Goal: Transaction & Acquisition: Purchase product/service

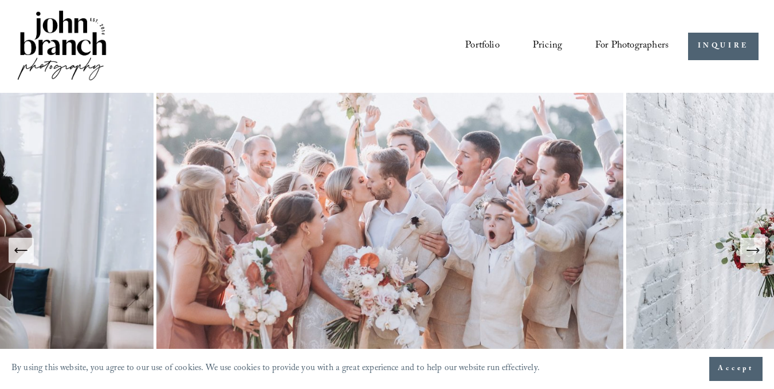
click at [540, 41] on link "Pricing" at bounding box center [547, 46] width 29 height 21
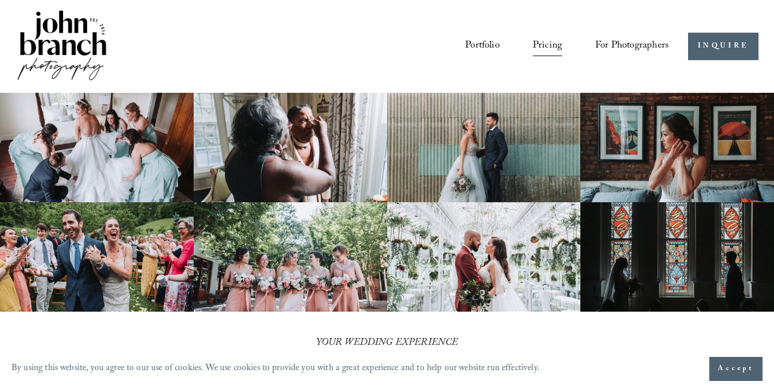
click at [612, 49] on span "For Photographers" at bounding box center [632, 46] width 73 height 19
click at [0, 0] on span "Presets" at bounding box center [0, 0] width 0 height 0
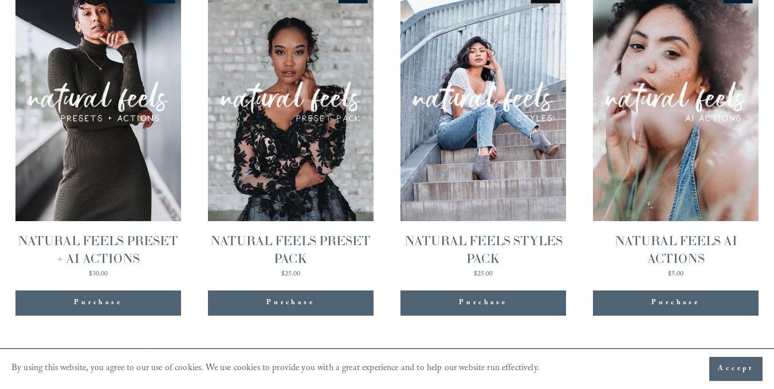
scroll to position [1112, 0]
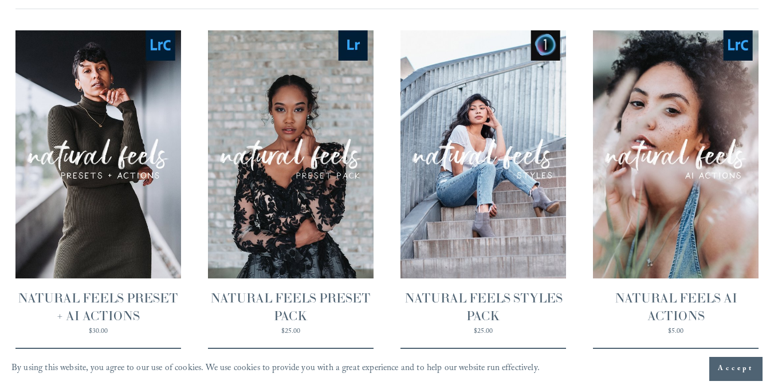
click at [680, 139] on span "Quick View" at bounding box center [676, 129] width 72 height 32
click at [111, 237] on link "Quick View NATURAL FEELS PRESET + AI ACTIONS $30.00" at bounding box center [98, 182] width 166 height 305
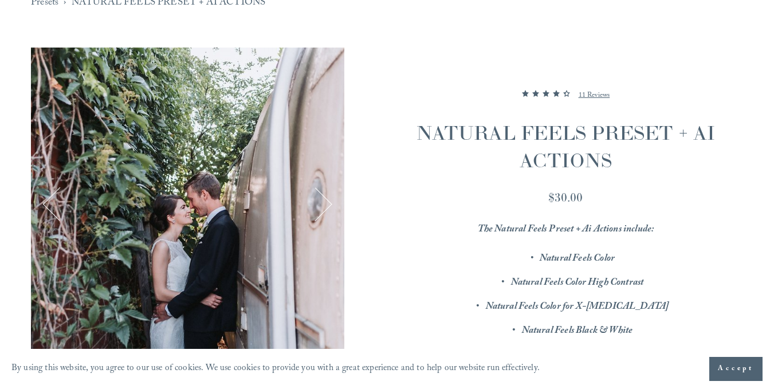
scroll to position [172, 0]
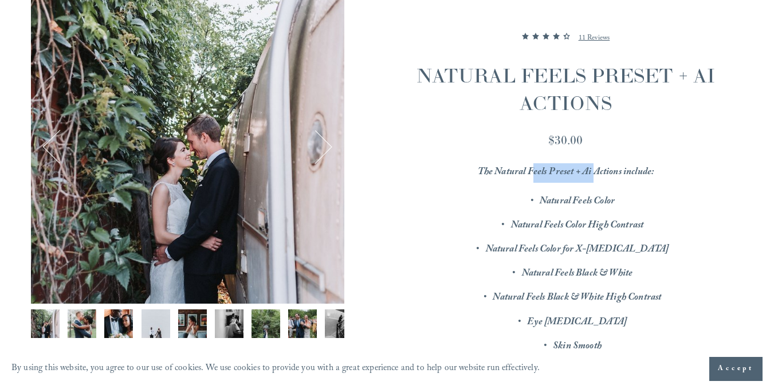
drag, startPoint x: 557, startPoint y: 178, endPoint x: 598, endPoint y: 178, distance: 41.8
click at [597, 178] on em "The Natural Feels Preset + Ai Actions include:" at bounding box center [566, 172] width 177 height 17
click at [601, 201] on em "Natural Feels Color" at bounding box center [577, 202] width 75 height 17
drag, startPoint x: 560, startPoint y: 205, endPoint x: 602, endPoint y: 199, distance: 42.9
click at [602, 198] on em "Natural Feels Color" at bounding box center [577, 202] width 75 height 17
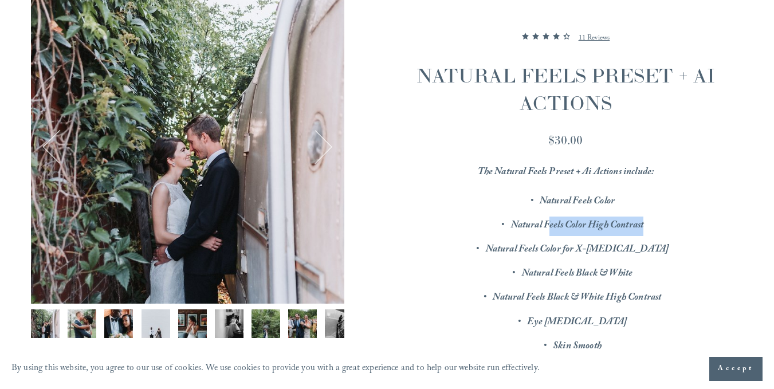
drag, startPoint x: 549, startPoint y: 224, endPoint x: 645, endPoint y: 224, distance: 96.3
click at [645, 224] on p "Natural Feels Color High Contrast" at bounding box center [578, 226] width 332 height 19
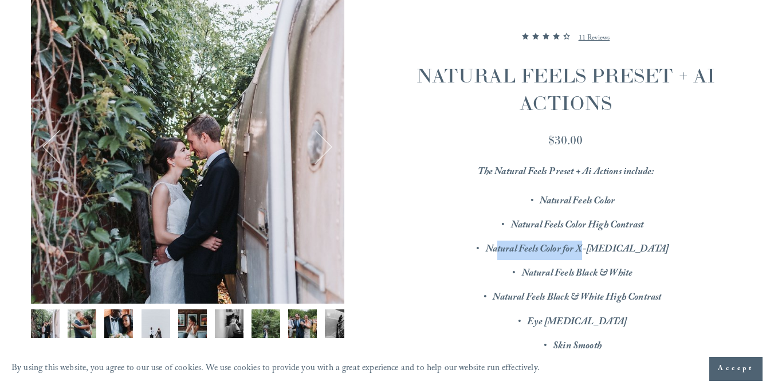
drag, startPoint x: 534, startPoint y: 251, endPoint x: 624, endPoint y: 248, distance: 90.0
click at [623, 248] on em "Natural Feels Color for X-T3" at bounding box center [577, 250] width 183 height 17
click at [628, 263] on ul "Natural Feels Color Natural Feels Color High Contrast Natural Feels Color for X…" at bounding box center [566, 335] width 355 height 285
drag, startPoint x: 535, startPoint y: 272, endPoint x: 602, endPoint y: 275, distance: 66.5
click at [591, 272] on em "Natural Feels Black & White" at bounding box center [577, 274] width 111 height 17
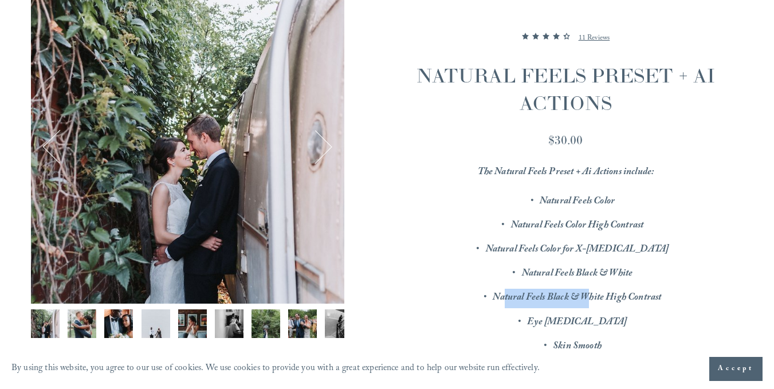
drag, startPoint x: 503, startPoint y: 299, endPoint x: 589, endPoint y: 298, distance: 85.4
click at [589, 298] on em "Natural Feels Black & White High Contrast" at bounding box center [577, 298] width 169 height 17
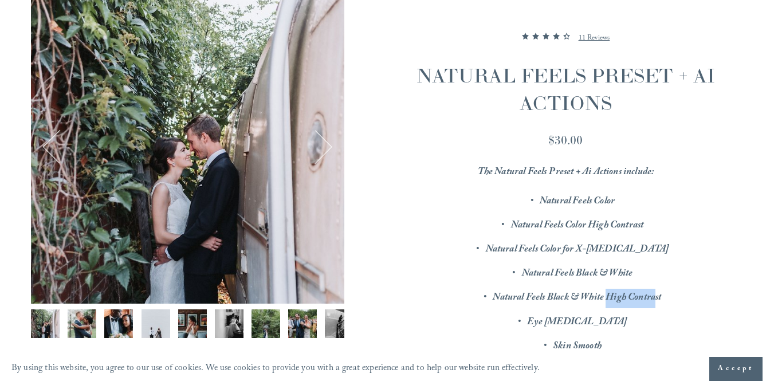
drag, startPoint x: 607, startPoint y: 301, endPoint x: 656, endPoint y: 298, distance: 48.8
click at [656, 298] on em "Natural Feels Black & White High Contrast" at bounding box center [577, 298] width 169 height 17
drag, startPoint x: 557, startPoint y: 320, endPoint x: 630, endPoint y: 320, distance: 73.4
click at [630, 320] on p "Eye Whitening" at bounding box center [578, 323] width 332 height 19
click at [611, 298] on em "Natural Feels Black & White High Contrast" at bounding box center [577, 298] width 169 height 17
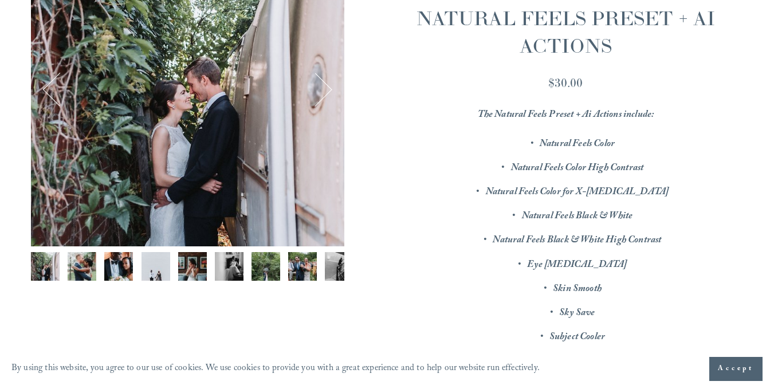
scroll to position [287, 0]
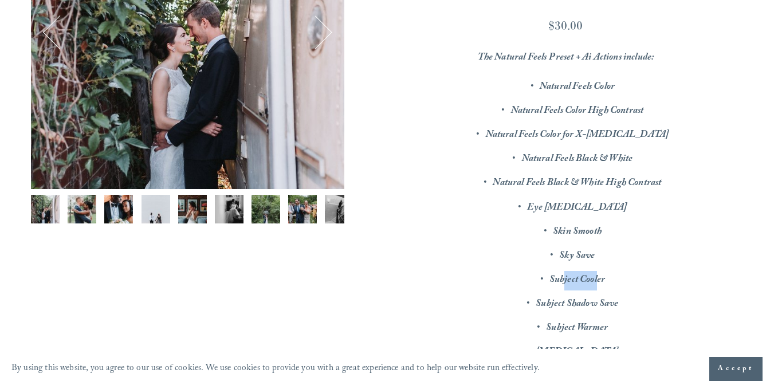
drag, startPoint x: 566, startPoint y: 280, endPoint x: 600, endPoint y: 277, distance: 34.5
click at [600, 277] on em "Subject Cooler" at bounding box center [578, 280] width 56 height 17
drag, startPoint x: 544, startPoint y: 300, endPoint x: 604, endPoint y: 295, distance: 59.3
click at [603, 295] on ul "Natural Feels Color Natural Feels Color High Contrast Natural Feels Color for X…" at bounding box center [566, 220] width 355 height 285
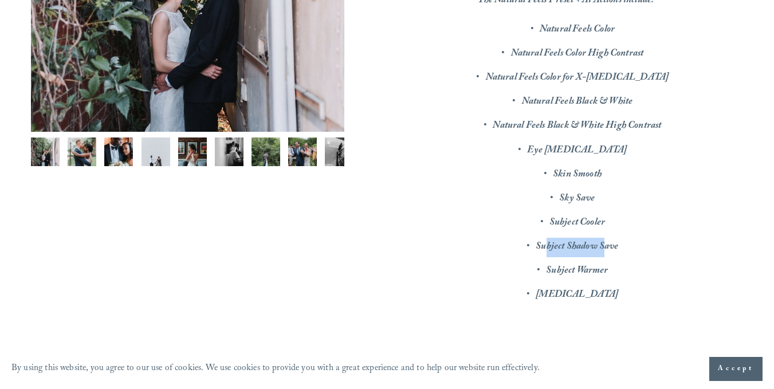
scroll to position [401, 0]
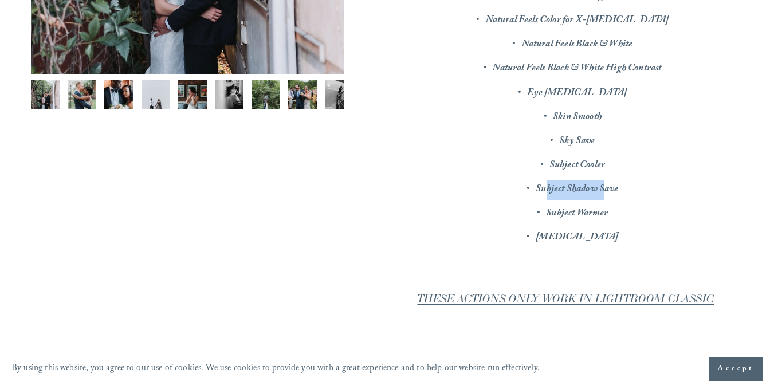
drag, startPoint x: 566, startPoint y: 238, endPoint x: 620, endPoint y: 232, distance: 54.2
click at [620, 232] on p "Teeth Whitening" at bounding box center [578, 238] width 332 height 19
click at [602, 218] on em "Subject Warmer" at bounding box center [577, 214] width 62 height 17
drag, startPoint x: 538, startPoint y: 301, endPoint x: 643, endPoint y: 296, distance: 105.6
click at [642, 296] on em "THESE ACTIONS ONLY WORK IN LIGHTROOM CLASSIC" at bounding box center [565, 299] width 297 height 14
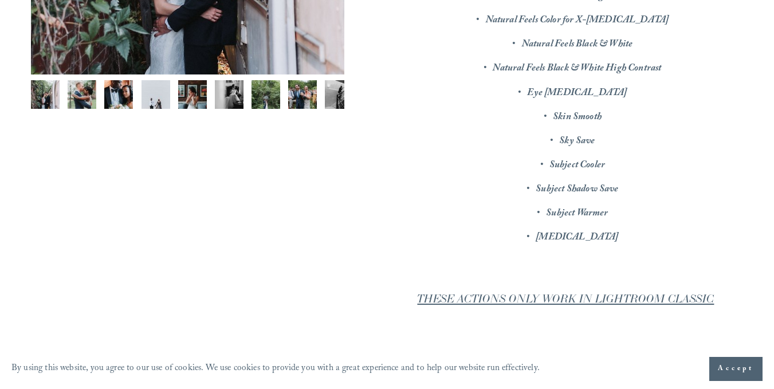
click at [674, 252] on div "The Natural Feels Preset + Ai Actions include: Natural Feels Color Natural Feel…" at bounding box center [566, 228] width 355 height 589
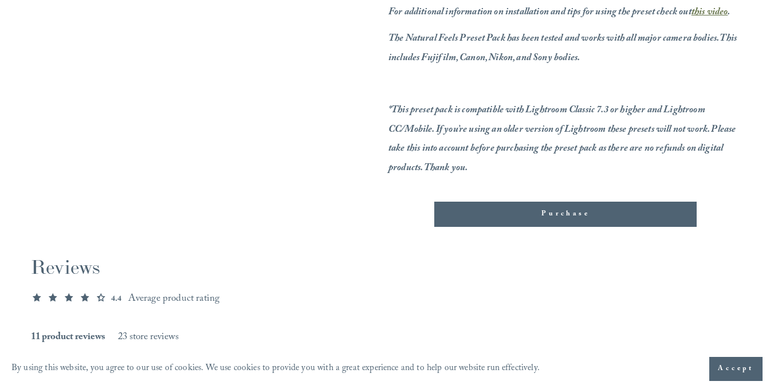
scroll to position [802, 0]
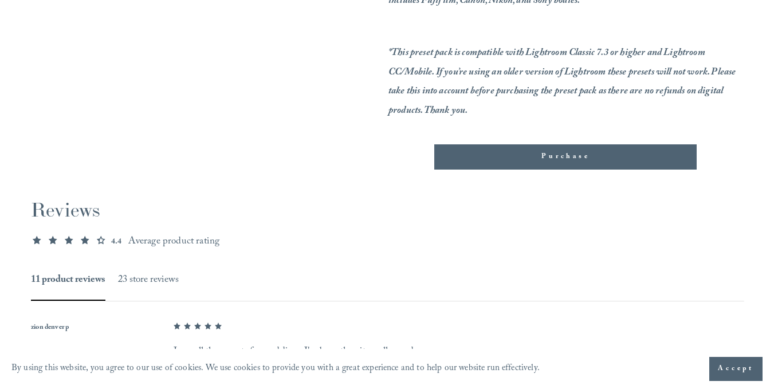
click at [566, 159] on div "Purchase" at bounding box center [565, 156] width 243 height 11
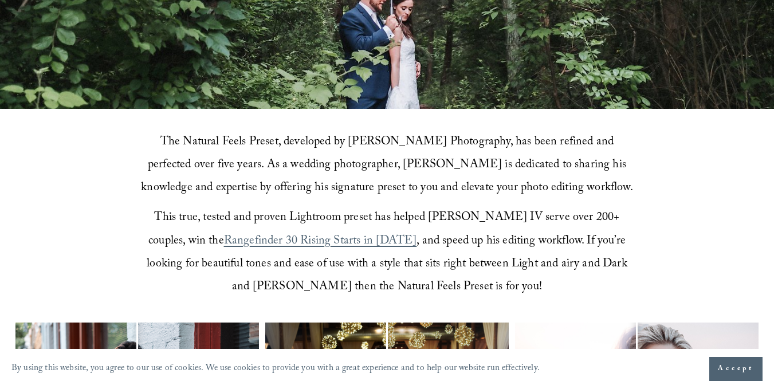
scroll to position [401, 0]
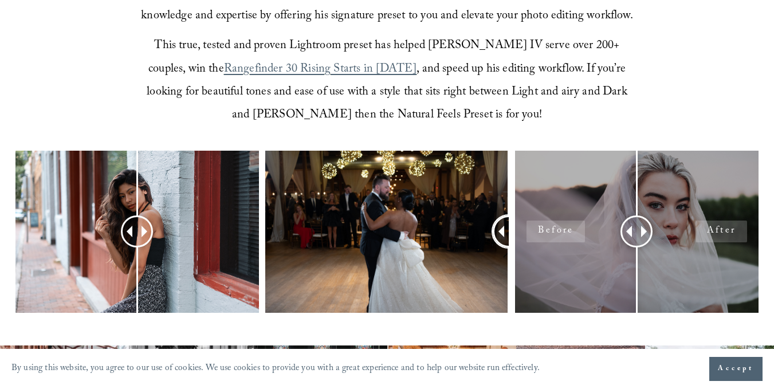
drag, startPoint x: 383, startPoint y: 230, endPoint x: 555, endPoint y: 233, distance: 171.4
click at [555, 233] on div at bounding box center [387, 248] width 774 height 194
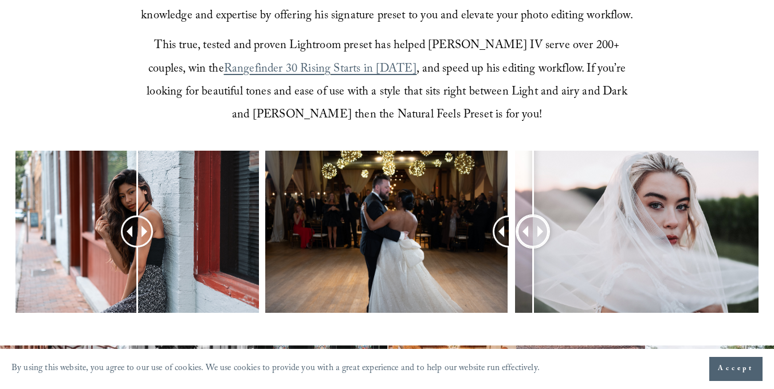
drag, startPoint x: 641, startPoint y: 232, endPoint x: 533, endPoint y: 244, distance: 108.4
click at [533, 244] on div at bounding box center [533, 231] width 29 height 29
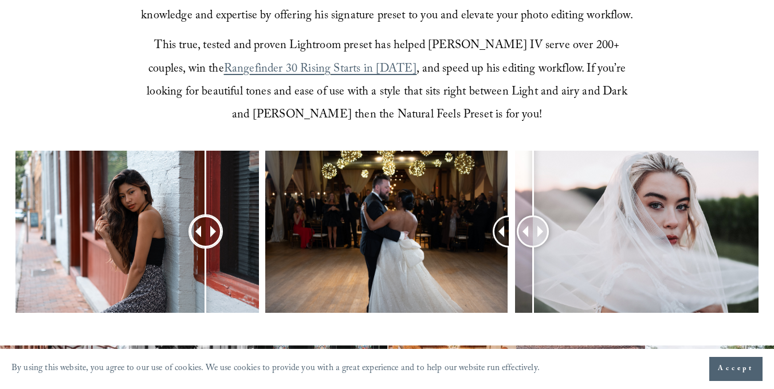
drag, startPoint x: 143, startPoint y: 230, endPoint x: 206, endPoint y: 232, distance: 63.1
click at [206, 232] on div at bounding box center [205, 231] width 29 height 29
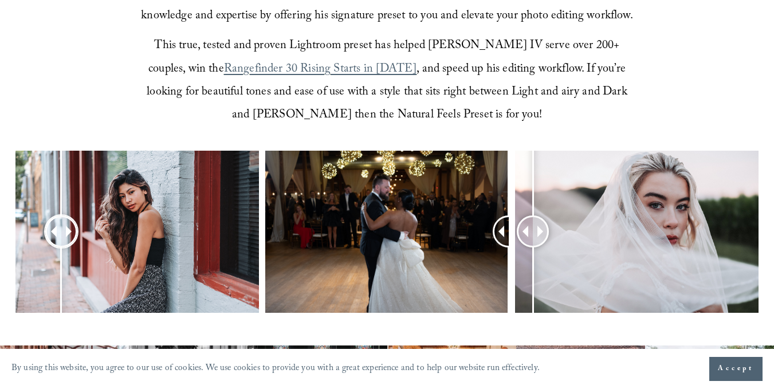
drag, startPoint x: 199, startPoint y: 229, endPoint x: 61, endPoint y: 239, distance: 137.9
click at [61, 239] on div at bounding box center [60, 231] width 29 height 29
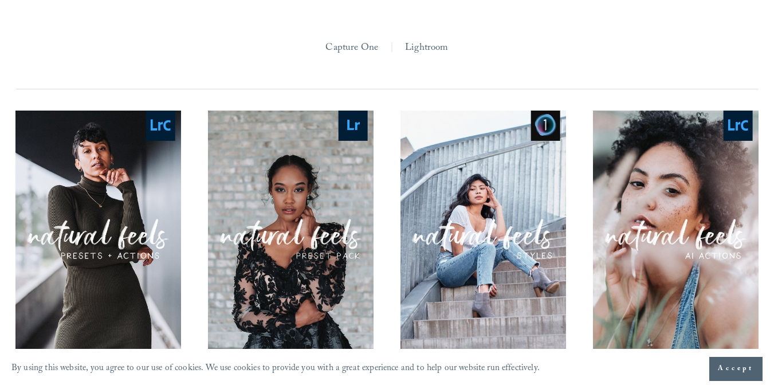
scroll to position [1146, 0]
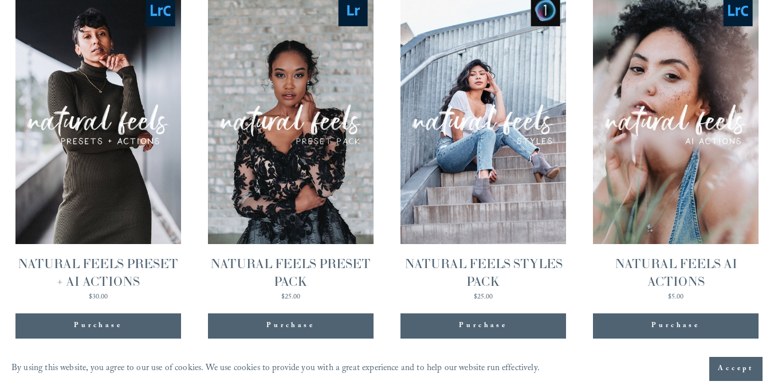
click at [694, 197] on link "Quick View NATURAL FEELS AI ACTIONS $5.00" at bounding box center [676, 148] width 166 height 305
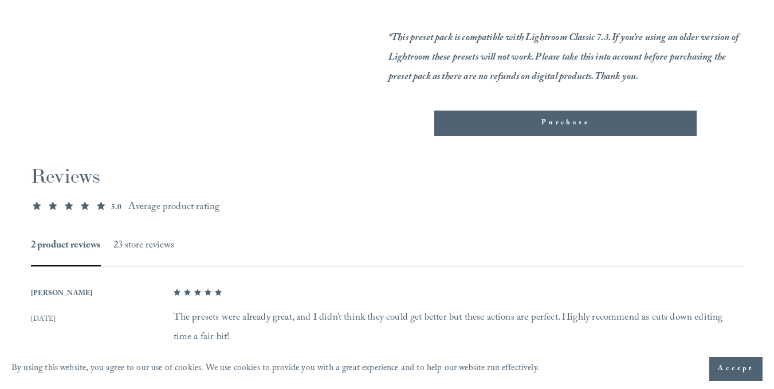
scroll to position [745, 0]
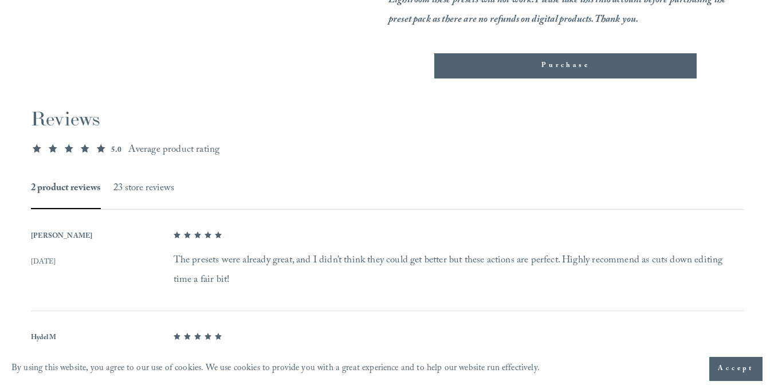
click at [551, 74] on div "Purchase" at bounding box center [565, 65] width 263 height 25
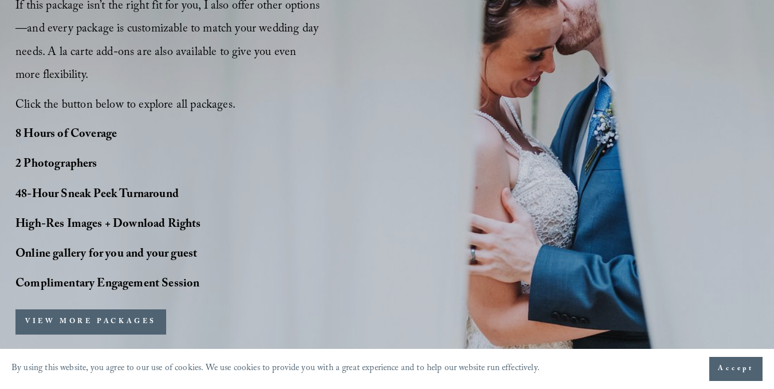
scroll to position [860, 0]
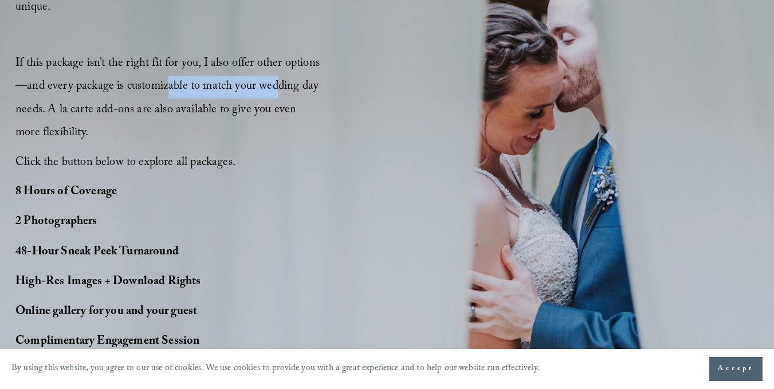
drag, startPoint x: 177, startPoint y: 85, endPoint x: 284, endPoint y: 86, distance: 107.2
click at [284, 86] on span "If this package isn’t the right fit for you, I also offer other options—and eve…" at bounding box center [168, 98] width 306 height 89
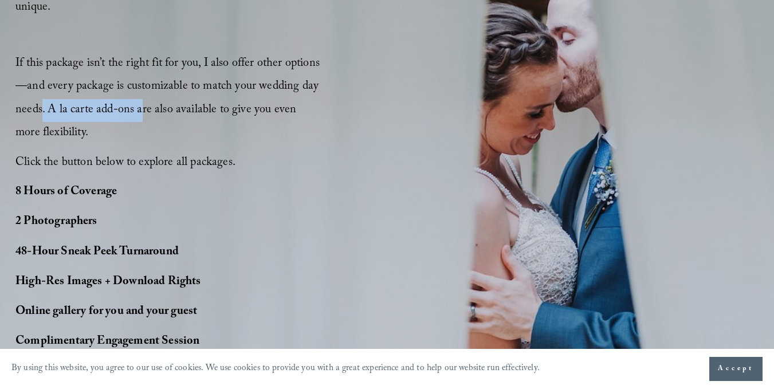
drag, startPoint x: 70, startPoint y: 112, endPoint x: 154, endPoint y: 111, distance: 83.7
click at [151, 111] on span "If this package isn’t the right fit for you, I also offer other options—and eve…" at bounding box center [168, 98] width 306 height 89
click at [156, 109] on span "If this package isn’t the right fit for you, I also offer other options—and eve…" at bounding box center [168, 98] width 306 height 89
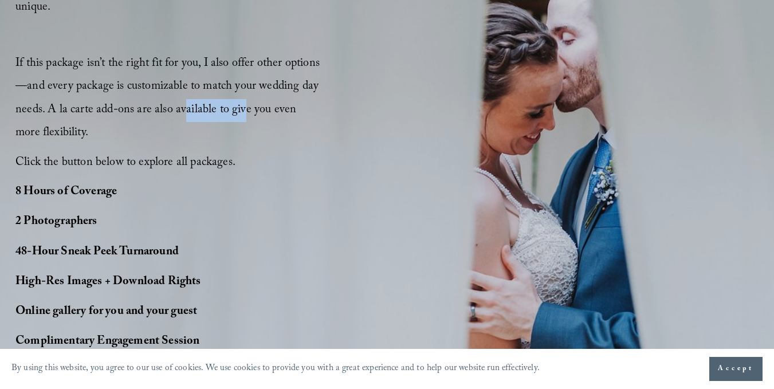
drag, startPoint x: 190, startPoint y: 111, endPoint x: 252, endPoint y: 113, distance: 62.0
click at [248, 111] on span "If this package isn’t the right fit for you, I also offer other options—and eve…" at bounding box center [168, 98] width 306 height 89
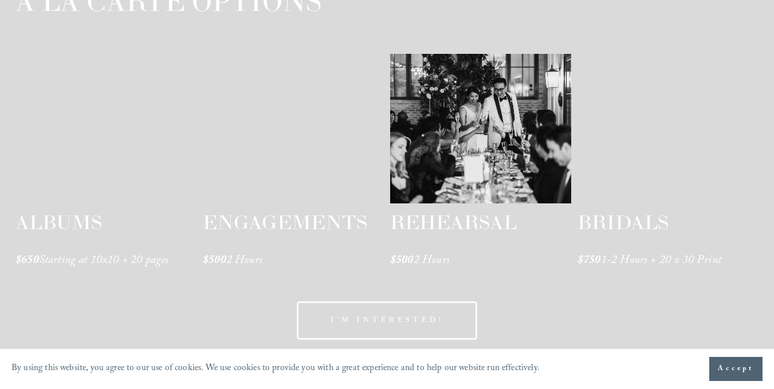
scroll to position [1891, 0]
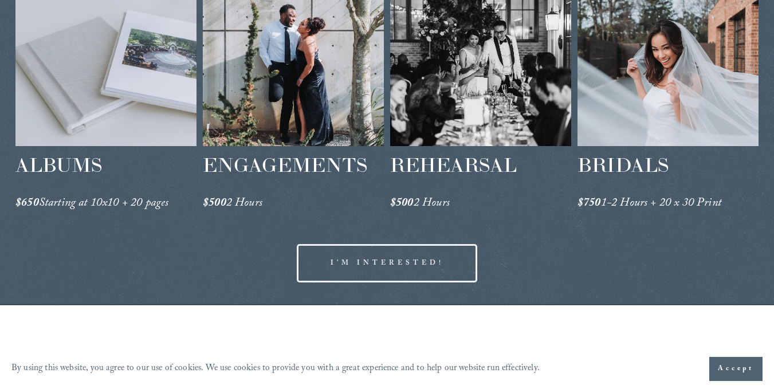
click at [659, 130] on div at bounding box center [668, 72] width 181 height 150
click at [629, 173] on span "BRIDALS" at bounding box center [623, 164] width 91 height 25
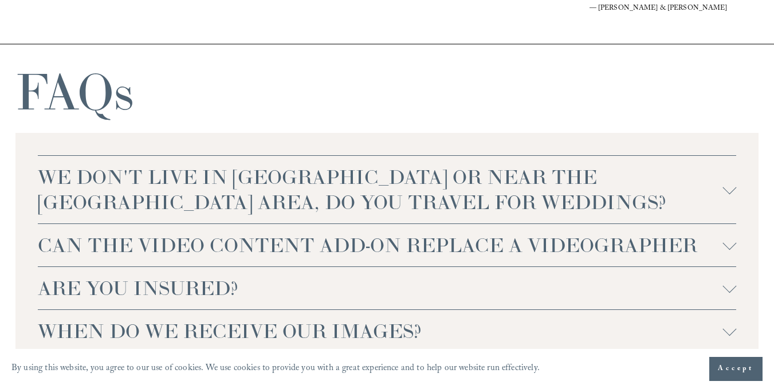
scroll to position [2636, 0]
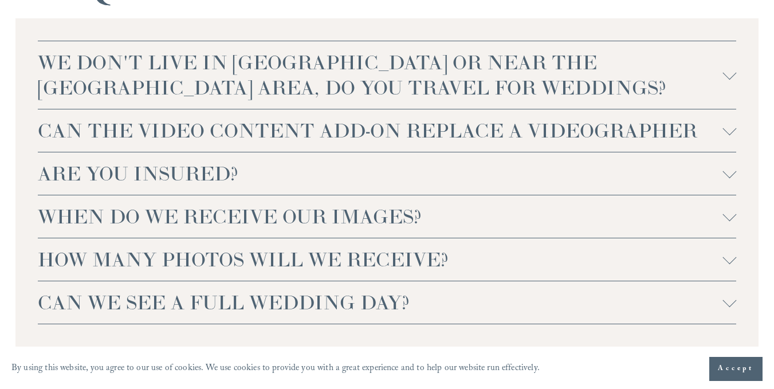
click at [734, 135] on div at bounding box center [730, 129] width 14 height 14
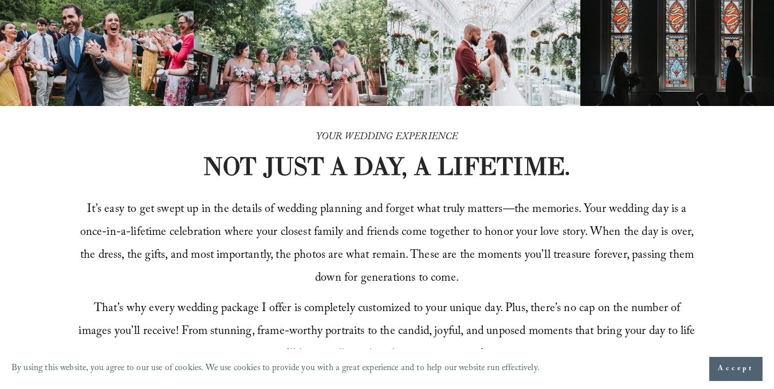
scroll to position [0, 0]
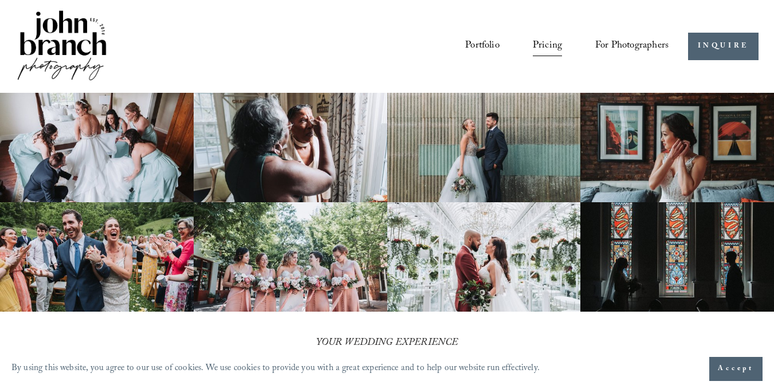
click at [610, 54] on span "For Photographers" at bounding box center [632, 46] width 73 height 19
click at [0, 0] on span "Presets" at bounding box center [0, 0] width 0 height 0
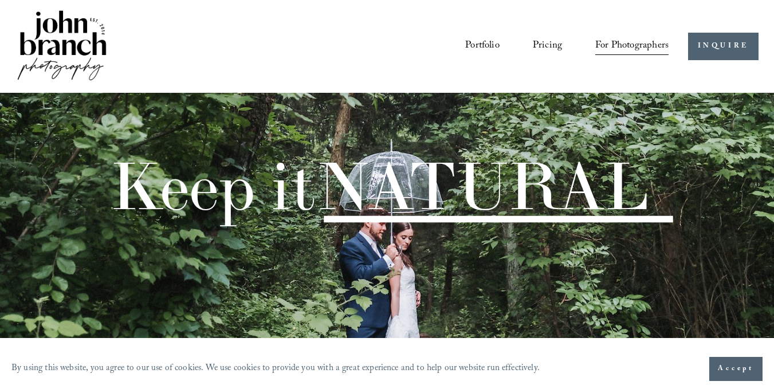
click at [0, 0] on span "Education" at bounding box center [0, 0] width 0 height 0
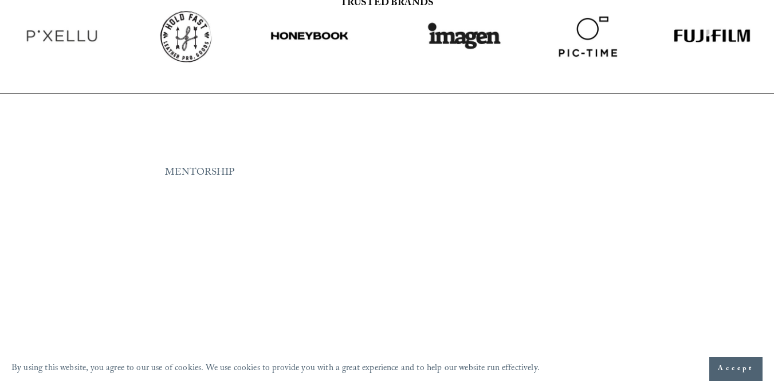
scroll to position [1376, 0]
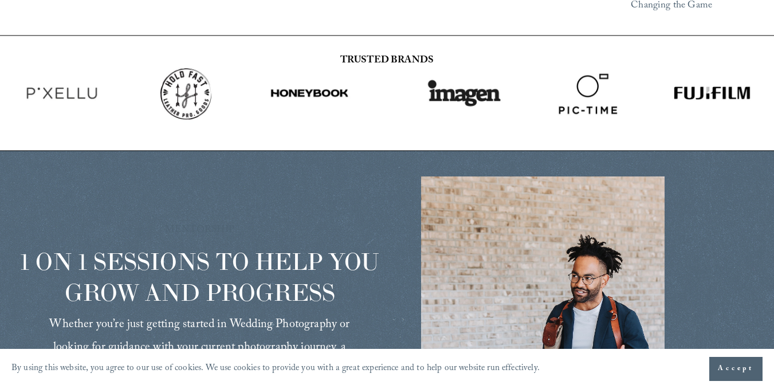
click at [324, 52] on div at bounding box center [310, 93] width 84 height 83
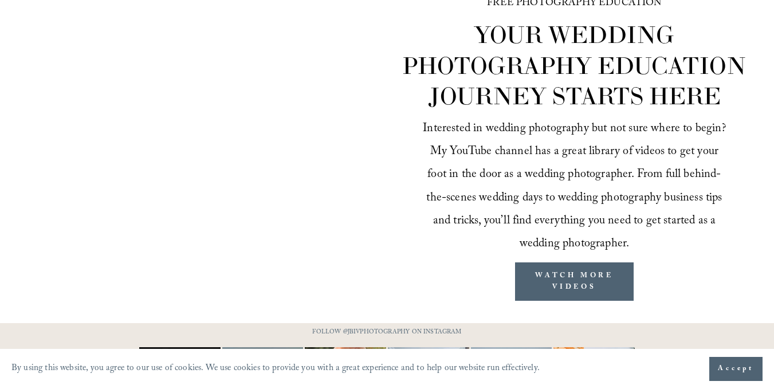
scroll to position [1996, 0]
